Goal: Check status: Check status

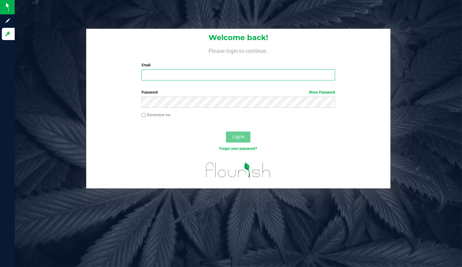
type input "[EMAIL_ADDRESS][DOMAIN_NAME]"
click at [253, 141] on div "Log In" at bounding box center [238, 139] width 304 height 20
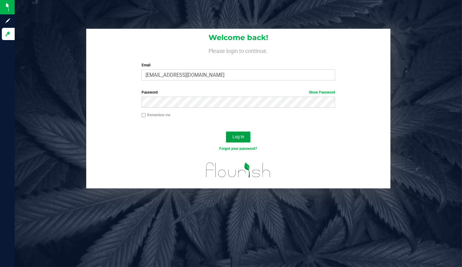
click at [243, 134] on span "Log In" at bounding box center [238, 136] width 12 height 5
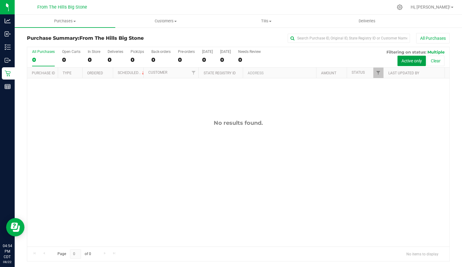
click at [417, 61] on button "Active only" at bounding box center [412, 61] width 28 height 10
click at [431, 35] on button "All Purchases" at bounding box center [433, 38] width 34 height 10
